Goal: Task Accomplishment & Management: Use online tool/utility

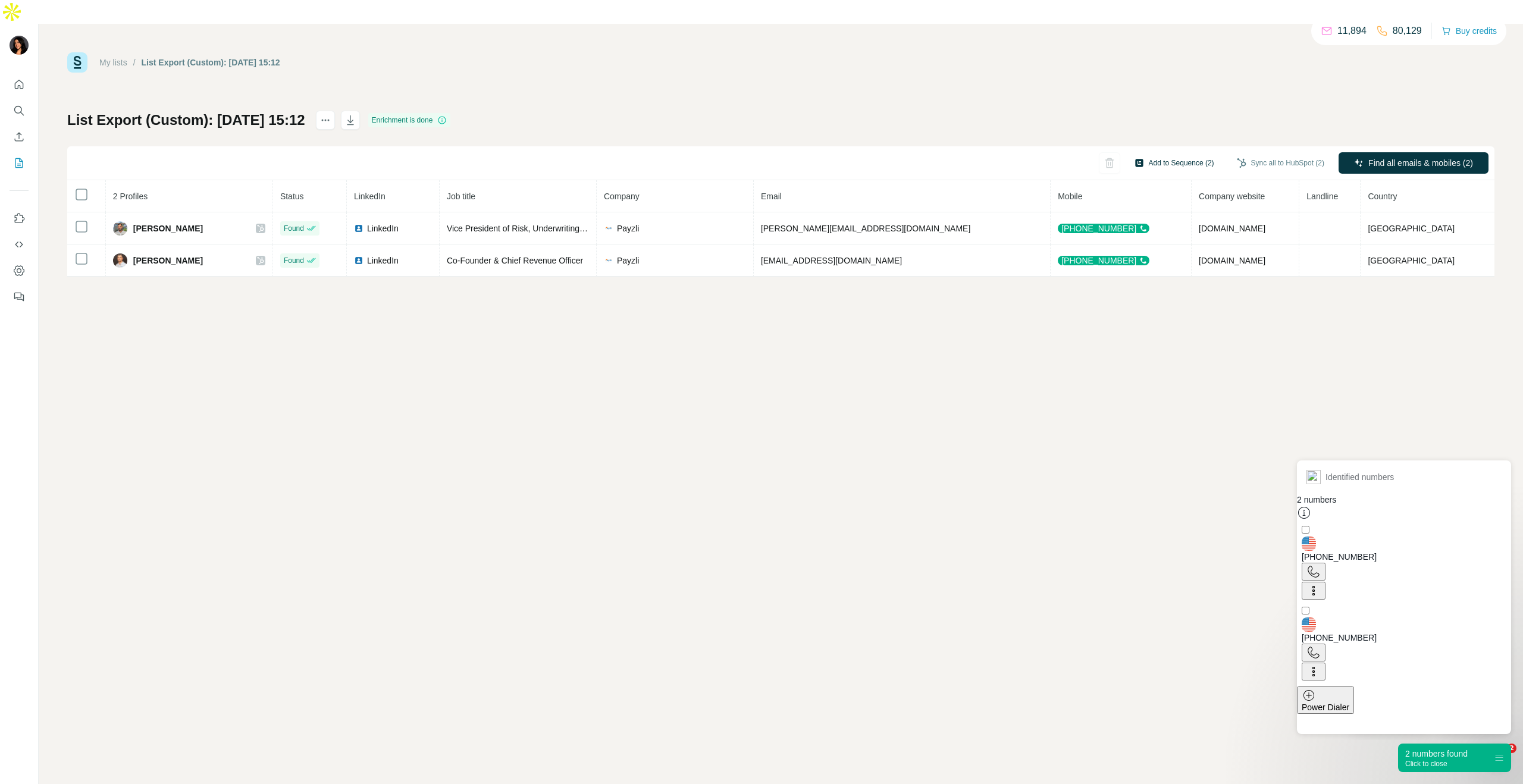
click at [1136, 154] on button "Add to Sequence (2)" at bounding box center [1174, 163] width 97 height 18
click at [1092, 190] on div "People will be auto-enriched and synced to HubSpot before being added to a Sequ…" at bounding box center [1114, 219] width 220 height 127
click at [1088, 182] on input "text" at bounding box center [1114, 175] width 199 height 21
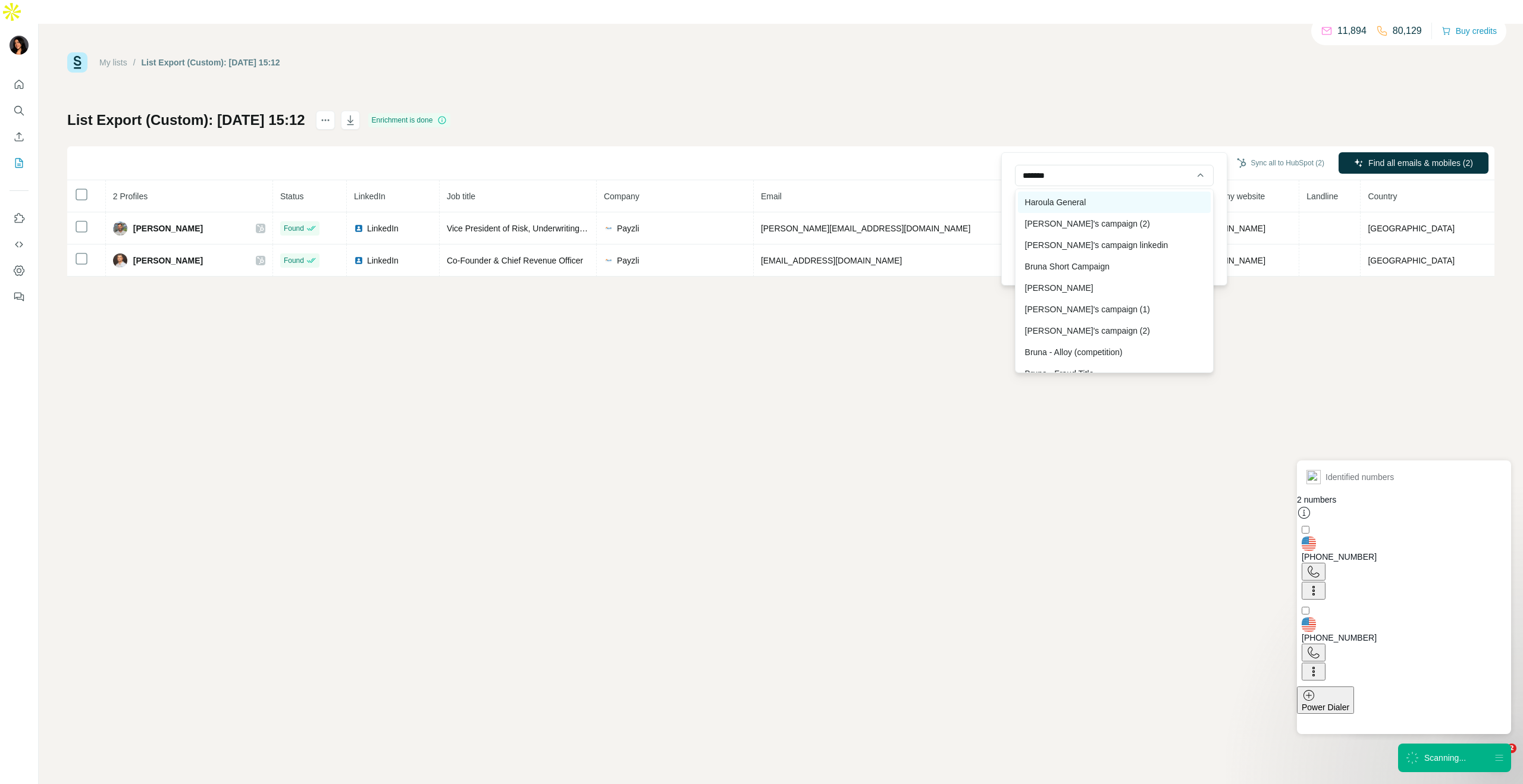
click at [1125, 199] on div "Haroula General" at bounding box center [1114, 202] width 193 height 21
type input "**********"
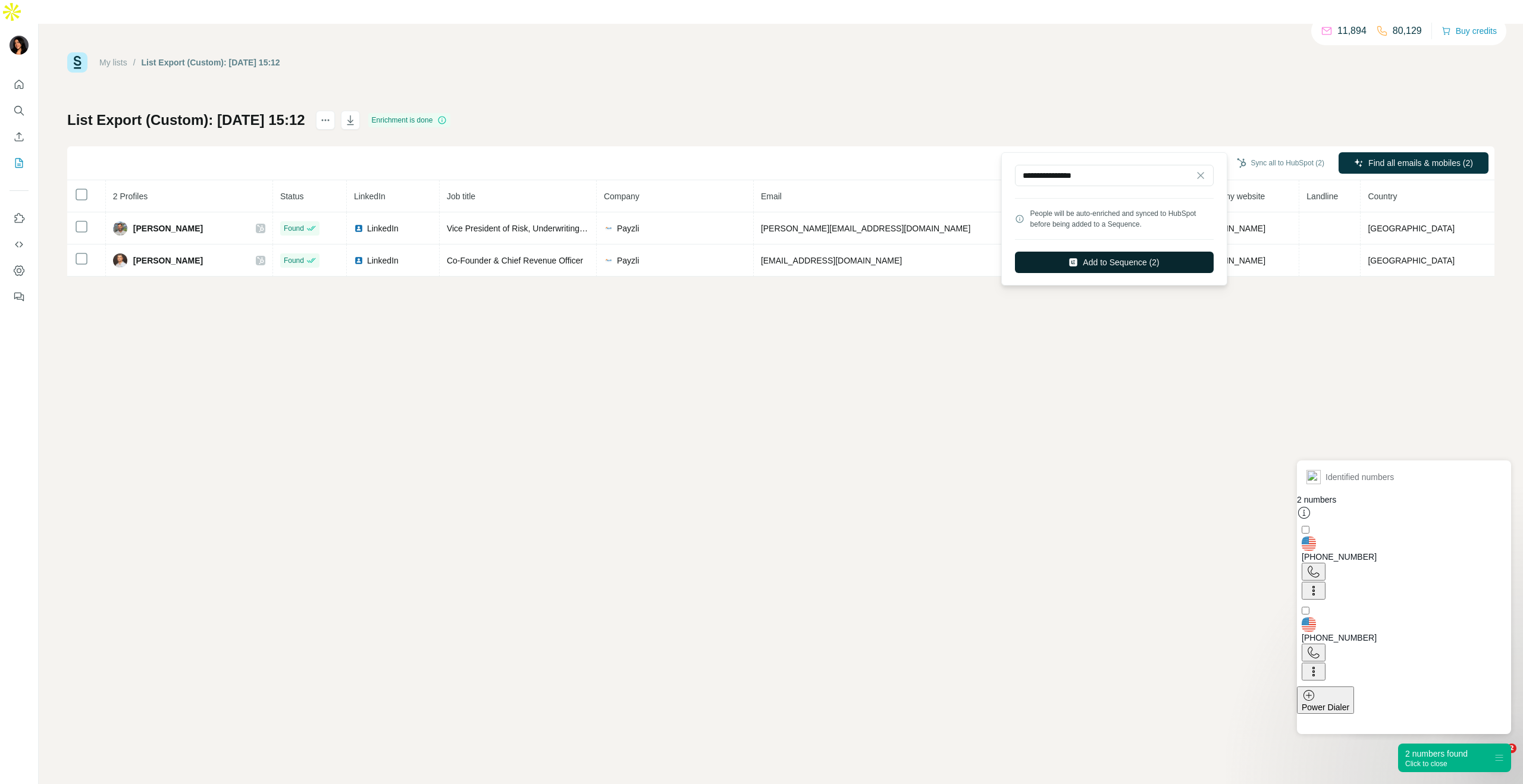
click at [1108, 259] on button "Add to Sequence (2)" at bounding box center [1114, 262] width 199 height 21
